Goal: Task Accomplishment & Management: Use online tool/utility

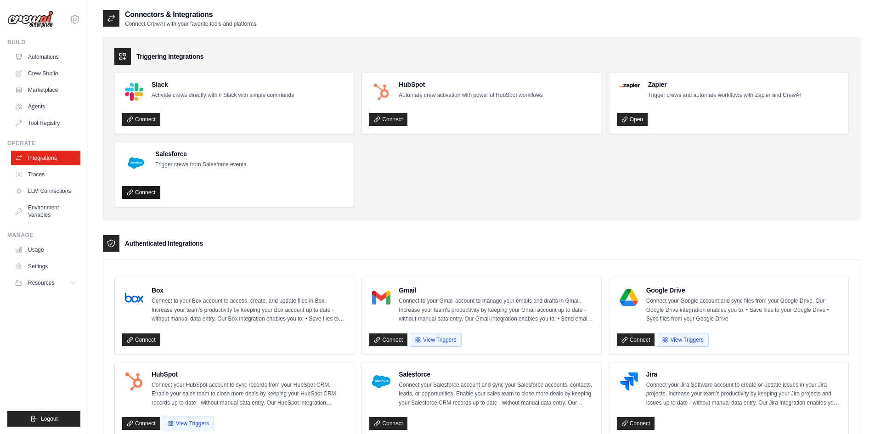
click at [148, 191] on link "Connect" at bounding box center [141, 192] width 38 height 13
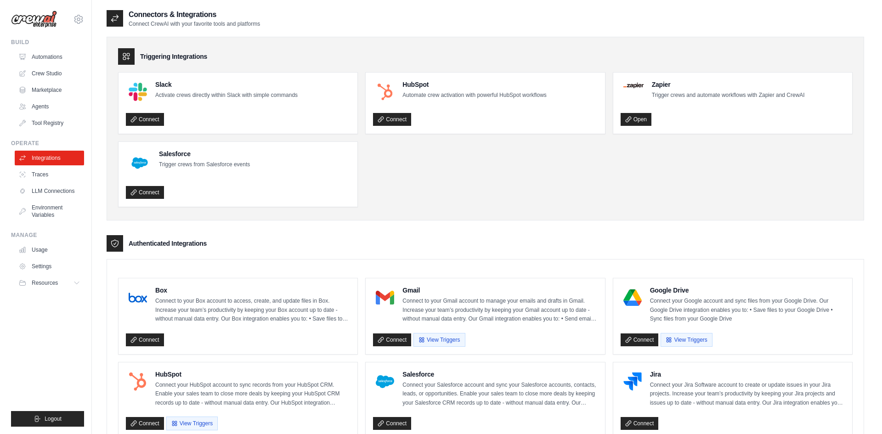
scroll to position [123, 0]
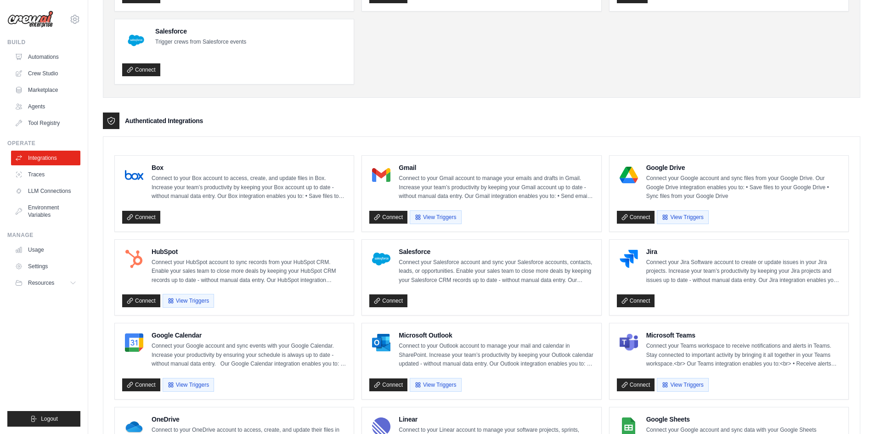
drag, startPoint x: 383, startPoint y: 303, endPoint x: 471, endPoint y: 312, distance: 88.7
click at [474, 313] on div "Salesforce Connect your Salesforce account and sync your Salesforce accounts, c…" at bounding box center [481, 278] width 239 height 76
drag, startPoint x: 391, startPoint y: 299, endPoint x: 427, endPoint y: 304, distance: 35.6
click at [463, 308] on div "Salesforce Connect your Salesforce account and sync your Salesforce accounts, c…" at bounding box center [481, 278] width 239 height 76
click at [388, 300] on link "Connect" at bounding box center [388, 300] width 38 height 13
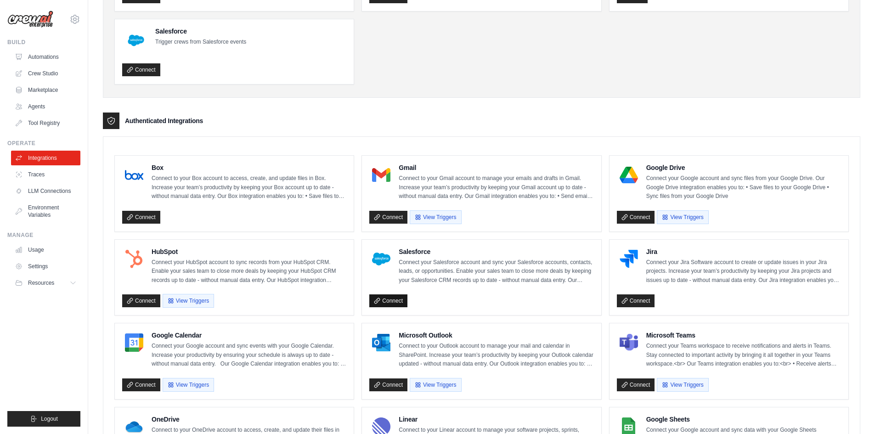
click at [388, 302] on link "Connect" at bounding box center [388, 300] width 38 height 13
